Goal: Use online tool/utility

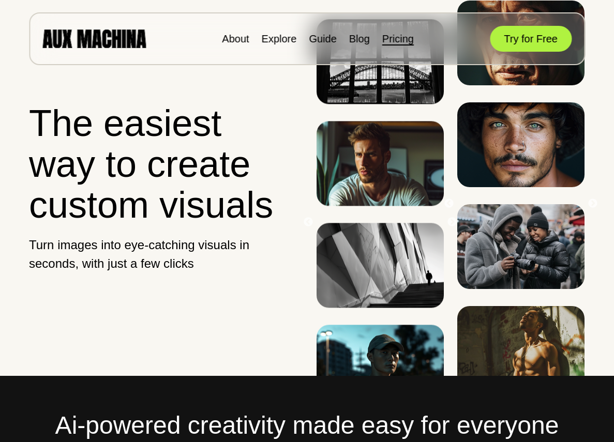
click at [400, 41] on link "Pricing" at bounding box center [398, 38] width 32 height 11
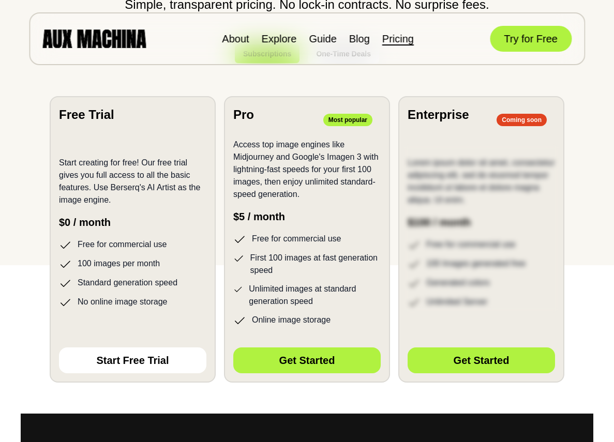
scroll to position [129, 0]
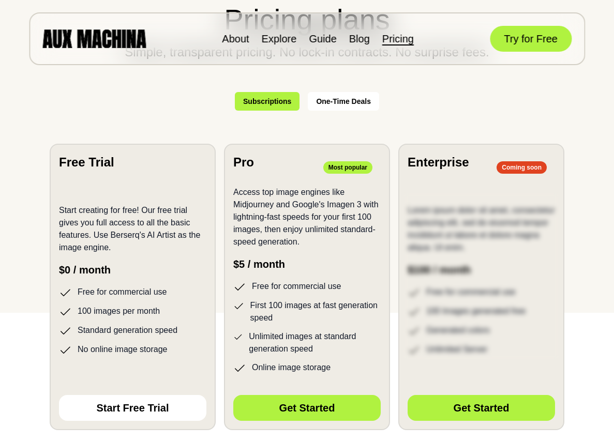
click at [128, 41] on img at bounding box center [93, 38] width 103 height 18
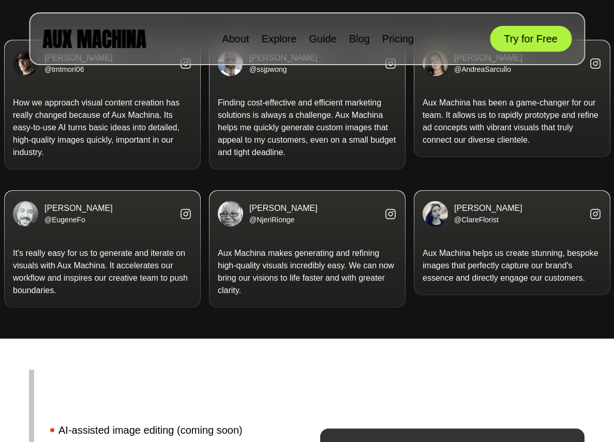
scroll to position [2258, 0]
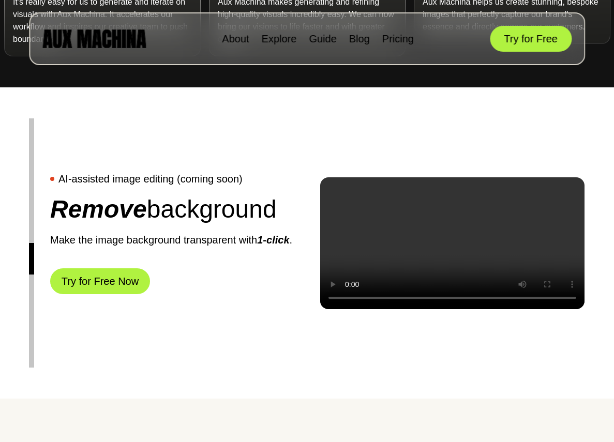
drag, startPoint x: 33, startPoint y: 292, endPoint x: 34, endPoint y: 145, distance: 147.5
click at [34, 145] on div "Previous AI-assisted image editing (coming soon) Vectorize image Transform your…" at bounding box center [307, 242] width 614 height 311
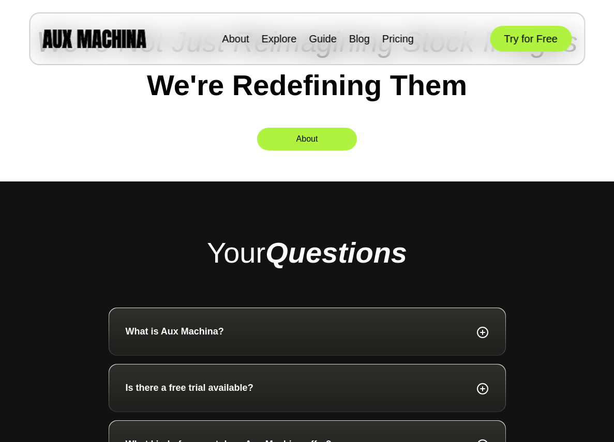
scroll to position [3396, 0]
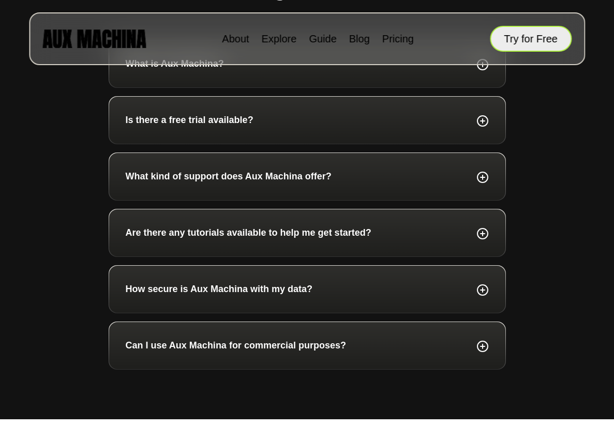
click at [511, 39] on button "Try for Free" at bounding box center [531, 39] width 82 height 26
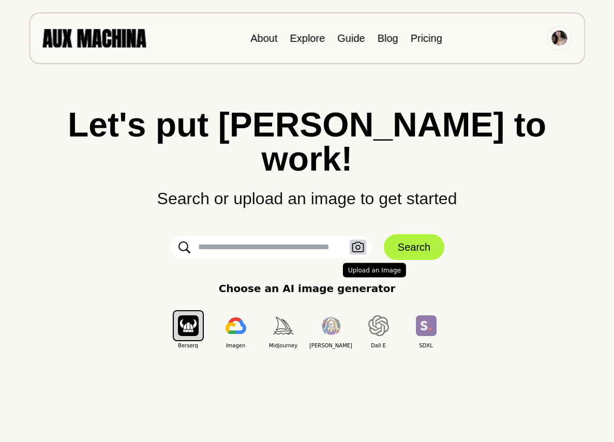
click at [362, 242] on icon "button" at bounding box center [358, 247] width 12 height 11
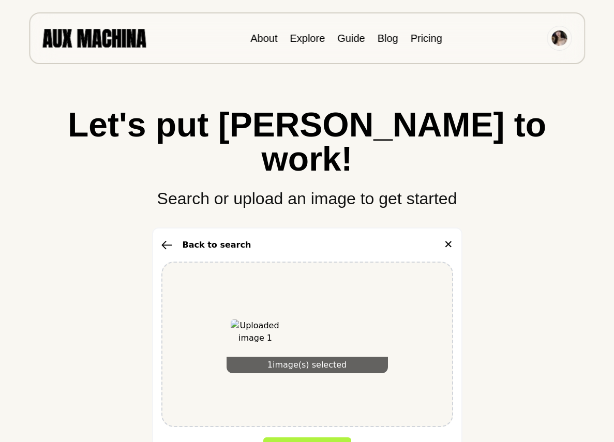
scroll to position [213, 0]
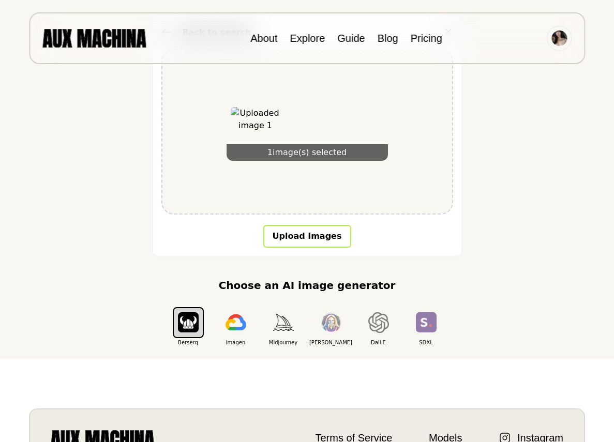
click at [312, 225] on button "Upload Images" at bounding box center [307, 236] width 88 height 23
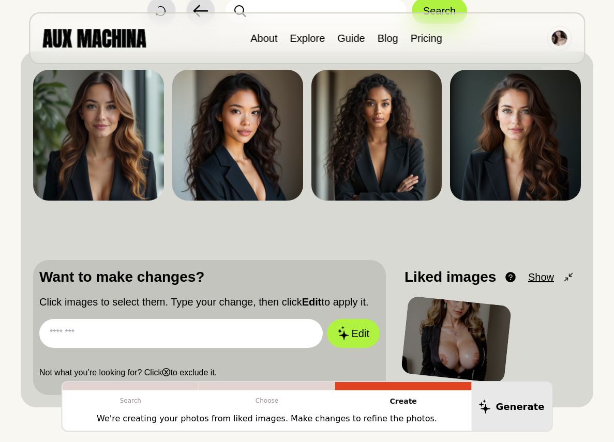
scroll to position [145, 0]
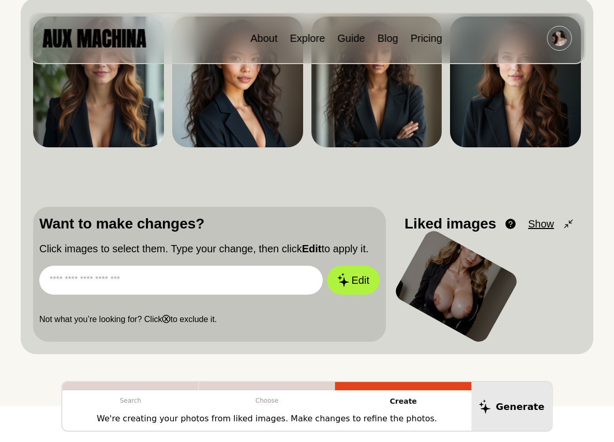
click at [455, 285] on div at bounding box center [456, 287] width 128 height 118
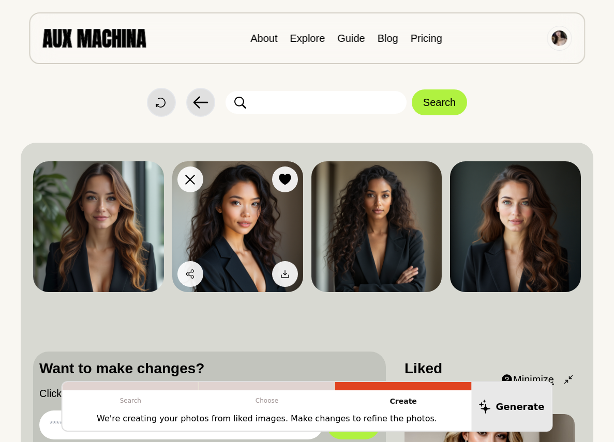
scroll to position [53, 0]
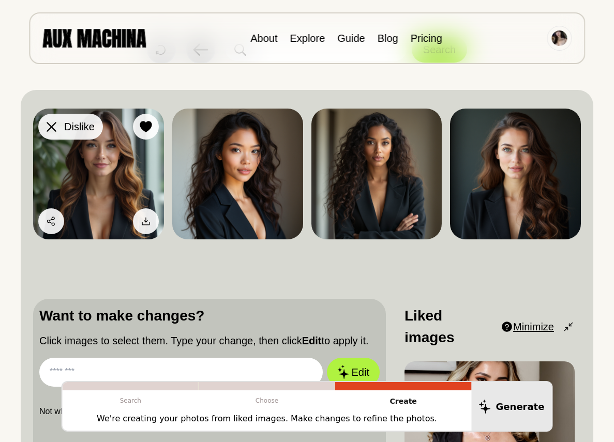
click at [48, 115] on button "Dislike" at bounding box center [70, 127] width 65 height 26
click at [53, 128] on icon at bounding box center [52, 127] width 10 height 10
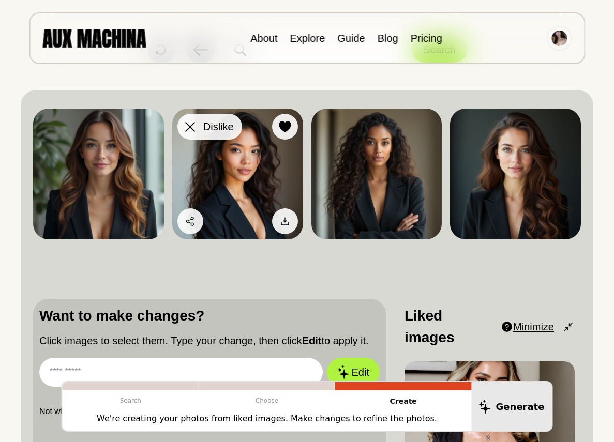
click at [186, 129] on icon at bounding box center [190, 127] width 10 height 10
click at [215, 128] on span "Dislike" at bounding box center [218, 127] width 31 height 16
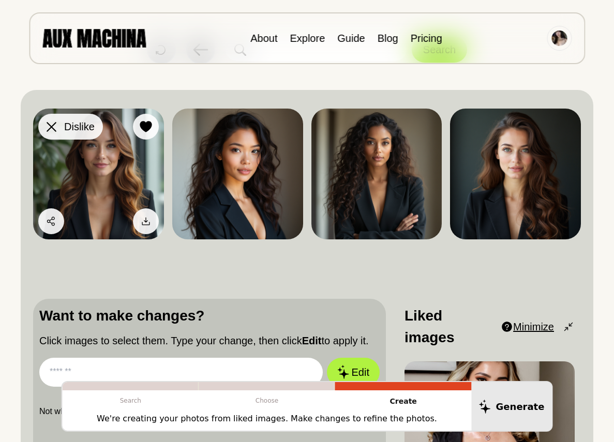
click at [75, 126] on span "Dislike" at bounding box center [79, 127] width 31 height 16
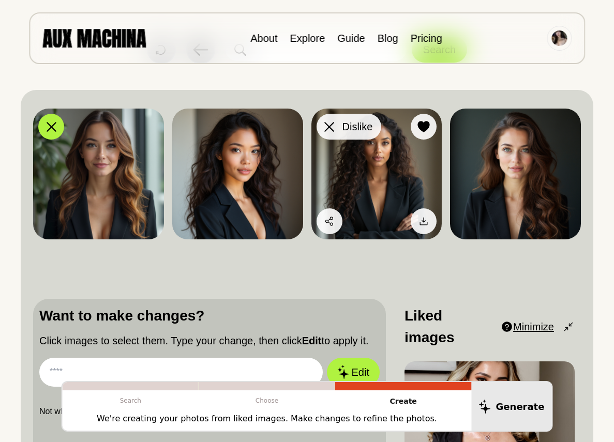
click at [350, 125] on span "Dislike" at bounding box center [358, 127] width 31 height 16
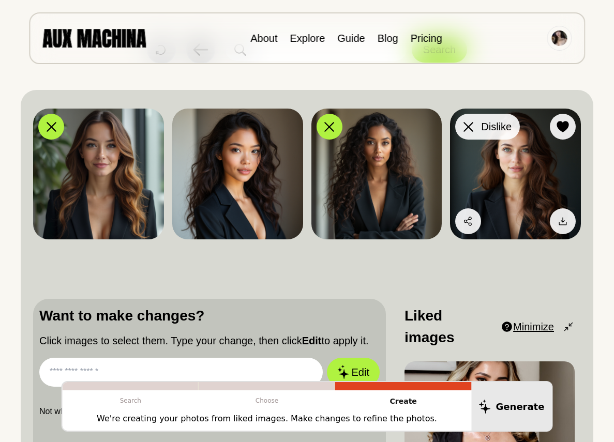
click at [499, 125] on span "Dislike" at bounding box center [496, 127] width 31 height 16
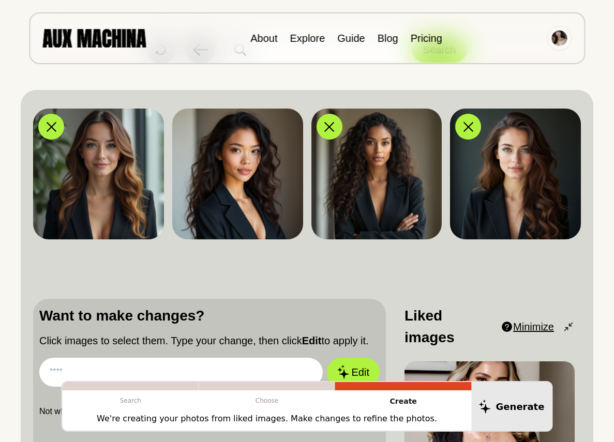
scroll to position [332, 0]
